Goal: Navigation & Orientation: Find specific page/section

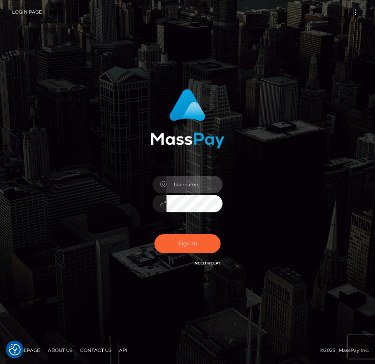
type input "raewhit"
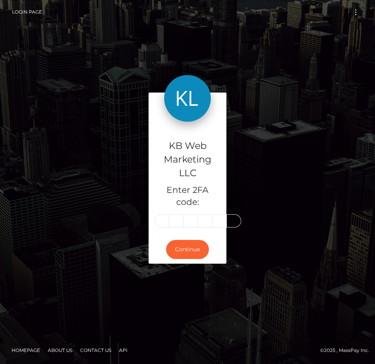
type input "8"
type input "6"
type input "3"
type input "4"
type input "8"
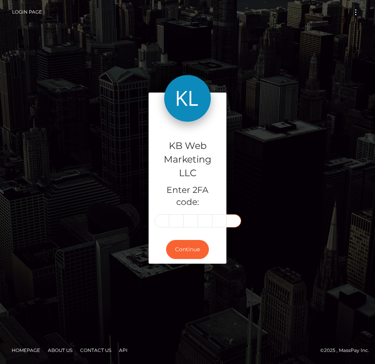
type input "4"
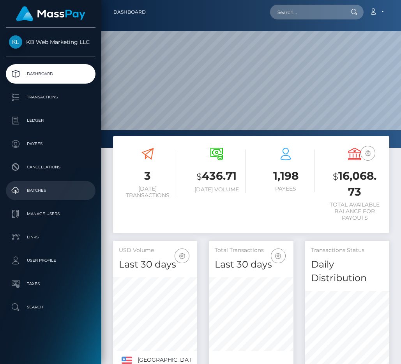
click at [47, 183] on link "Batches" at bounding box center [51, 190] width 90 height 19
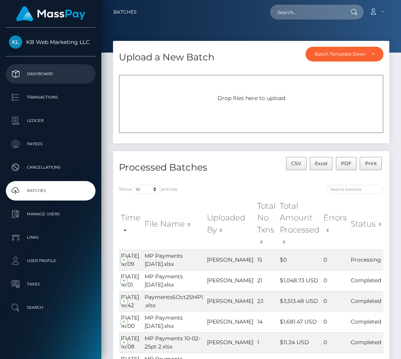
click at [55, 72] on p "Dashboard" at bounding box center [50, 74] width 83 height 12
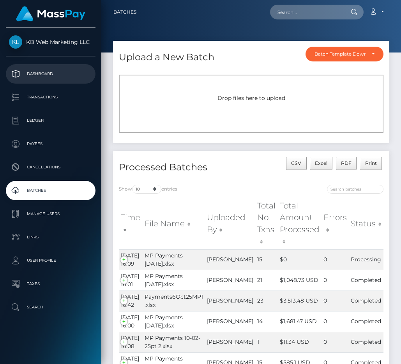
click at [70, 81] on link "Dashboard" at bounding box center [51, 73] width 90 height 19
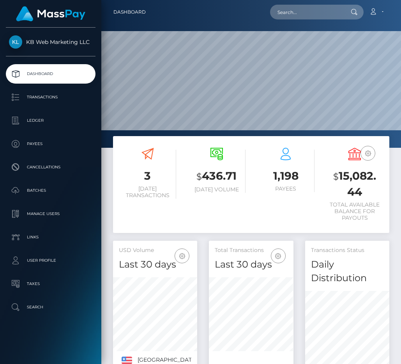
scroll to position [151, 84]
click at [33, 185] on p "Batches" at bounding box center [50, 191] width 83 height 12
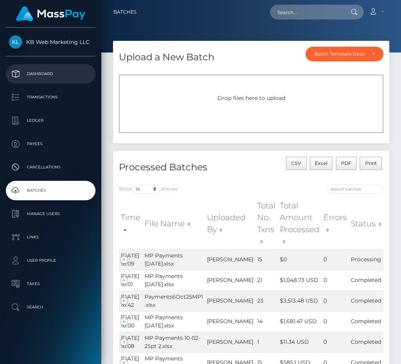
click at [53, 79] on p "Dashboard" at bounding box center [50, 74] width 83 height 12
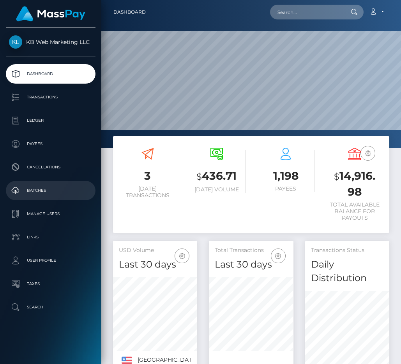
scroll to position [151, 84]
click at [48, 194] on p "Batches" at bounding box center [50, 191] width 83 height 12
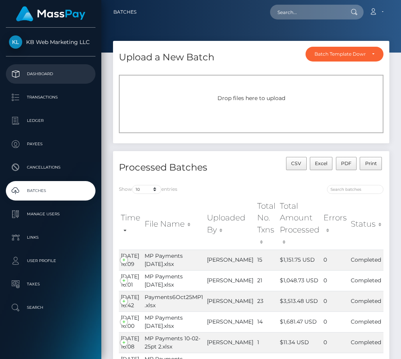
click at [49, 72] on p "Dashboard" at bounding box center [50, 74] width 83 height 12
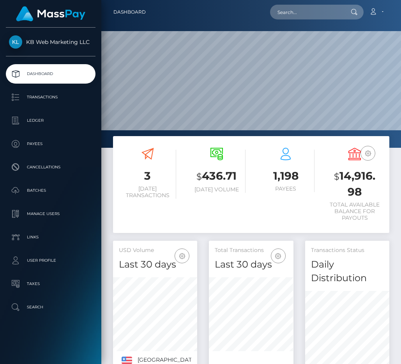
scroll to position [151, 84]
drag, startPoint x: 362, startPoint y: 190, endPoint x: 338, endPoint y: 178, distance: 27.3
click at [338, 178] on h3 "$ 14,916.98" at bounding box center [354, 184] width 57 height 31
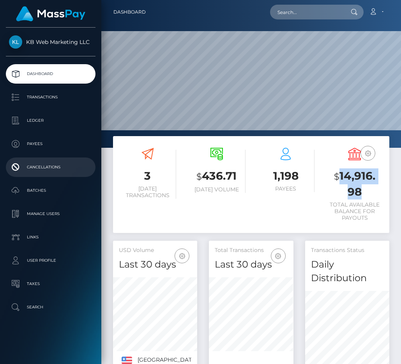
copy h3 "14,916.98"
